Goal: Transaction & Acquisition: Purchase product/service

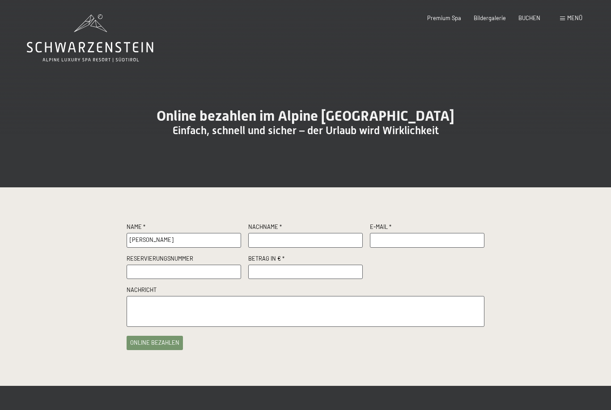
type input "Andreas"
click at [280, 248] on input "text" at bounding box center [305, 240] width 114 height 15
type input "Zygan"
click at [392, 248] on input "text" at bounding box center [427, 240] width 114 height 15
type input "a.zygan@t-online.de"
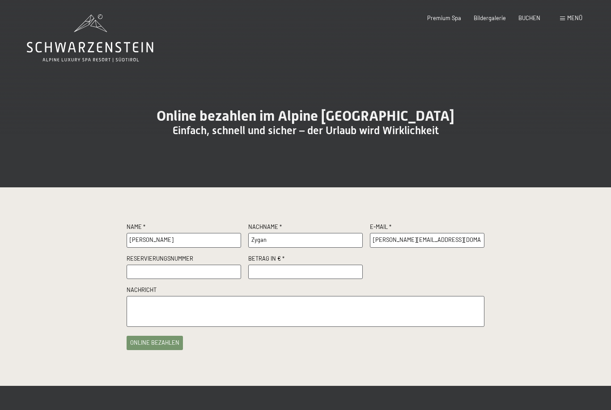
click at [167, 280] on input "text" at bounding box center [184, 272] width 114 height 15
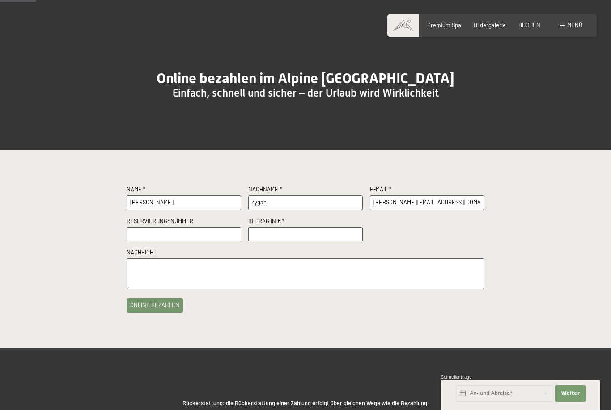
scroll to position [37, 0]
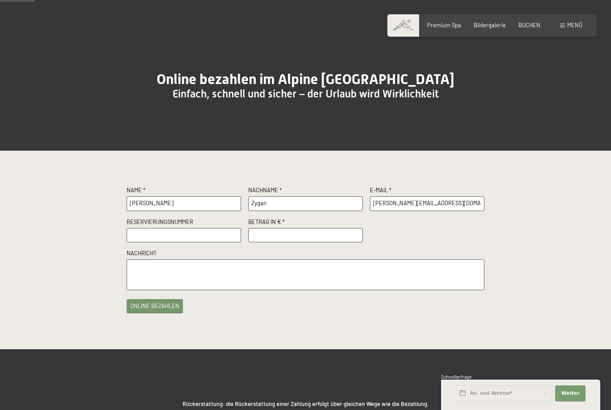
click at [288, 243] on input "number" at bounding box center [305, 235] width 114 height 15
type input "500"
click at [174, 282] on textarea at bounding box center [306, 274] width 358 height 31
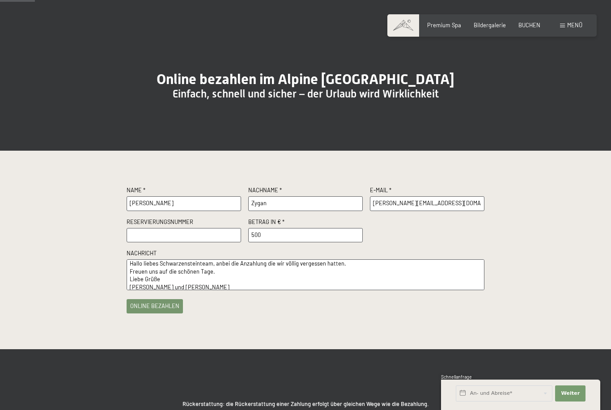
type textarea "Hallo liebes Schwarzensteinteam, anbei die Anzahlung die wir völlig vergessen h…"
click at [171, 243] on input "text" at bounding box center [184, 235] width 114 height 15
type input "R86987/2024"
click at [164, 312] on button "online bezahlen" at bounding box center [155, 304] width 56 height 14
